Goal: Task Accomplishment & Management: Manage account settings

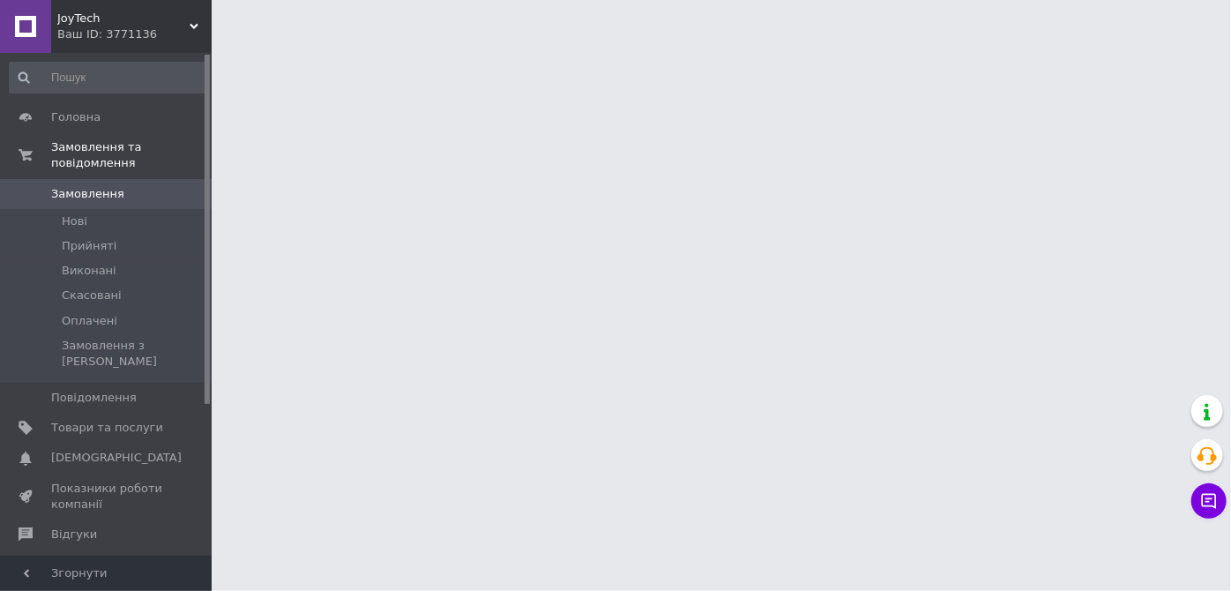
click at [661, 44] on html "JoyTech Ваш ID: 3771136 Сайт JoyTech Кабінет покупця Перевірити стан системи Ст…" at bounding box center [615, 22] width 1231 height 44
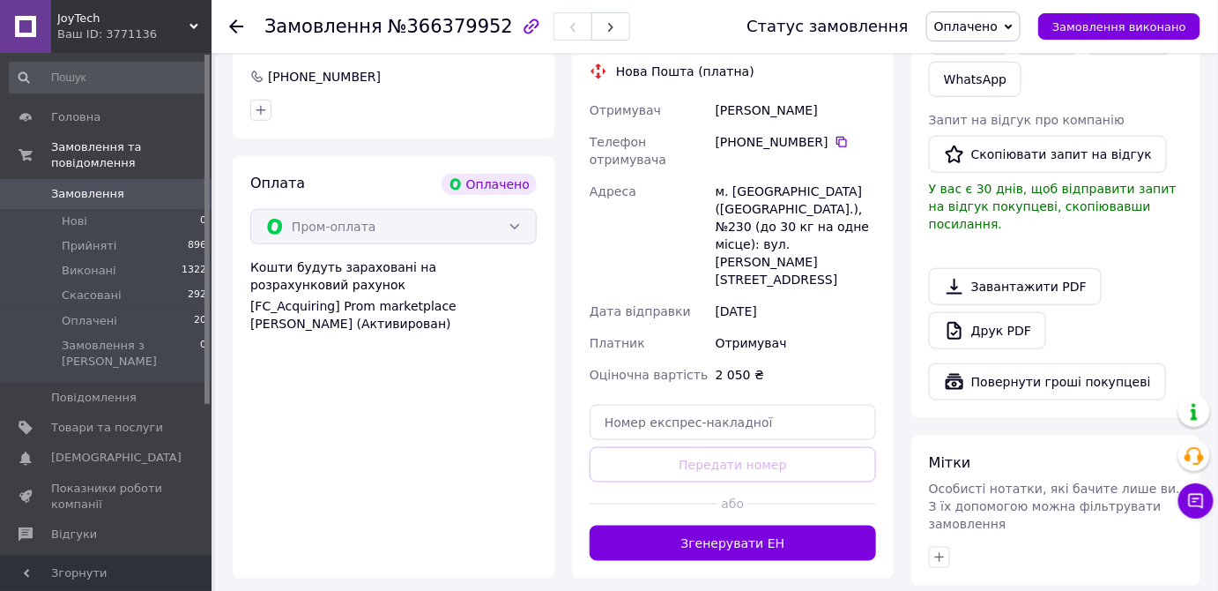
scroll to position [480, 0]
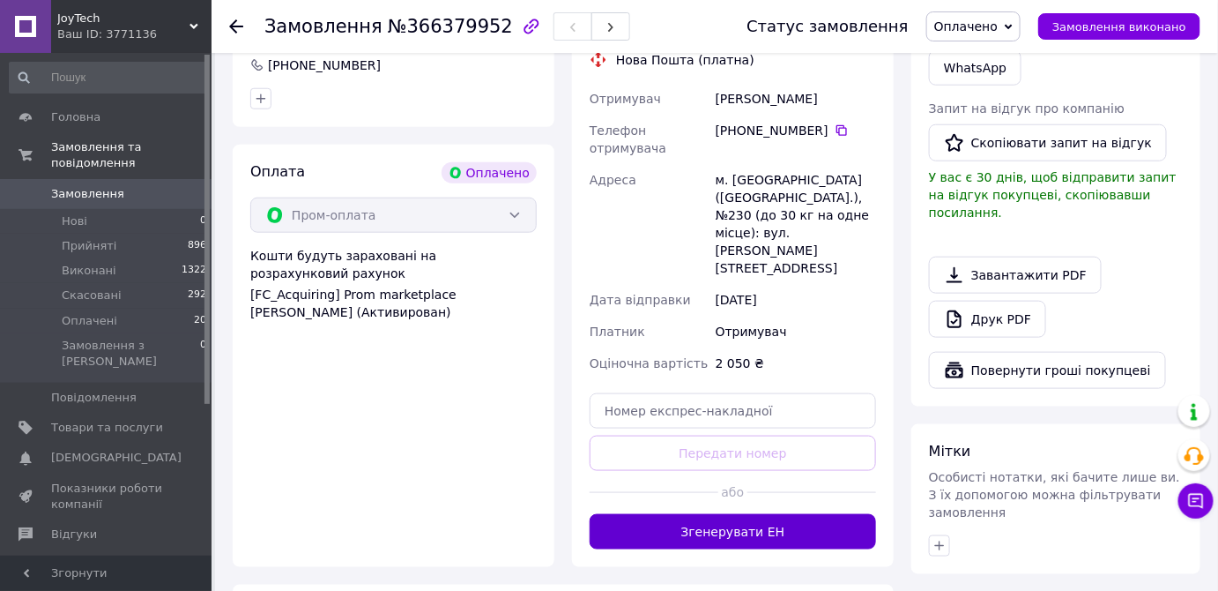
click at [733, 514] on button "Згенерувати ЕН" at bounding box center [733, 531] width 286 height 35
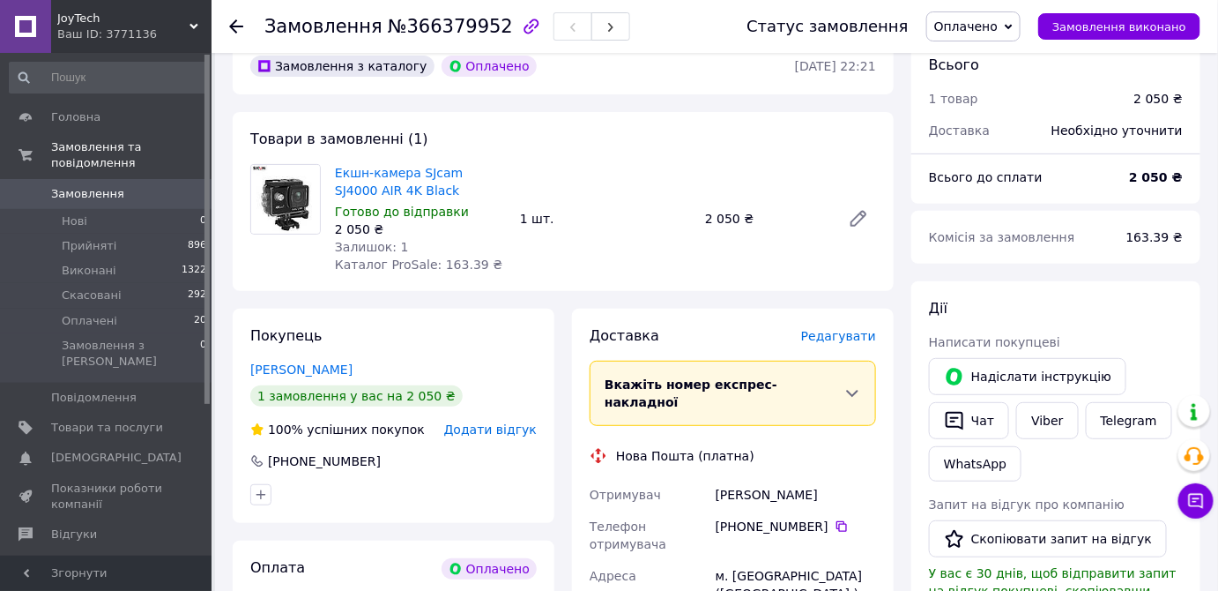
scroll to position [79, 0]
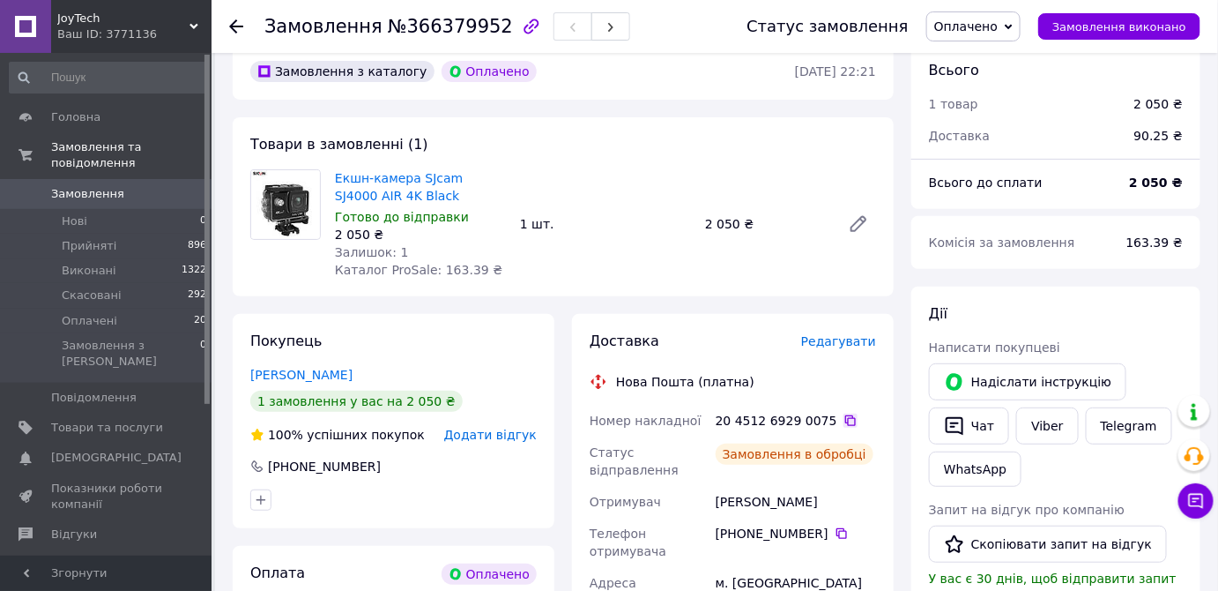
click at [844, 421] on icon at bounding box center [851, 420] width 14 height 14
drag, startPoint x: 409, startPoint y: 196, endPoint x: 333, endPoint y: 175, distance: 78.5
click at [333, 175] on div "Екшн-камера SJcam SJ4000 AIR 4K Black Готово до відправки 2 050 ₴ Залишок: 1 Ка…" at bounding box center [420, 224] width 185 height 116
copy link "Екшн-камера SJcam SJ4000 AIR 4K Black"
